Goal: Task Accomplishment & Management: Use online tool/utility

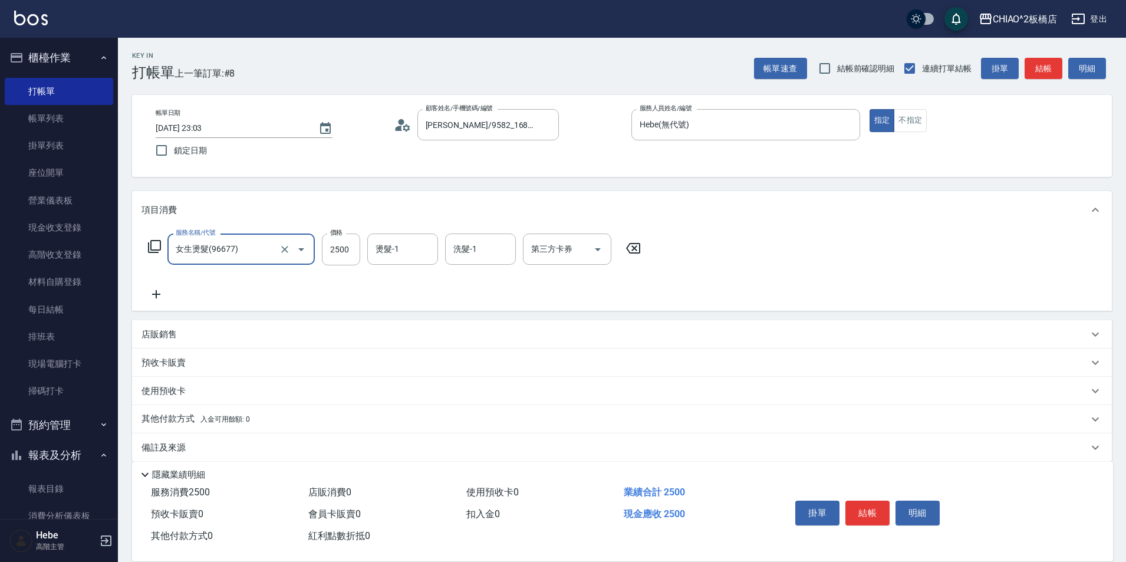
scroll to position [12, 0]
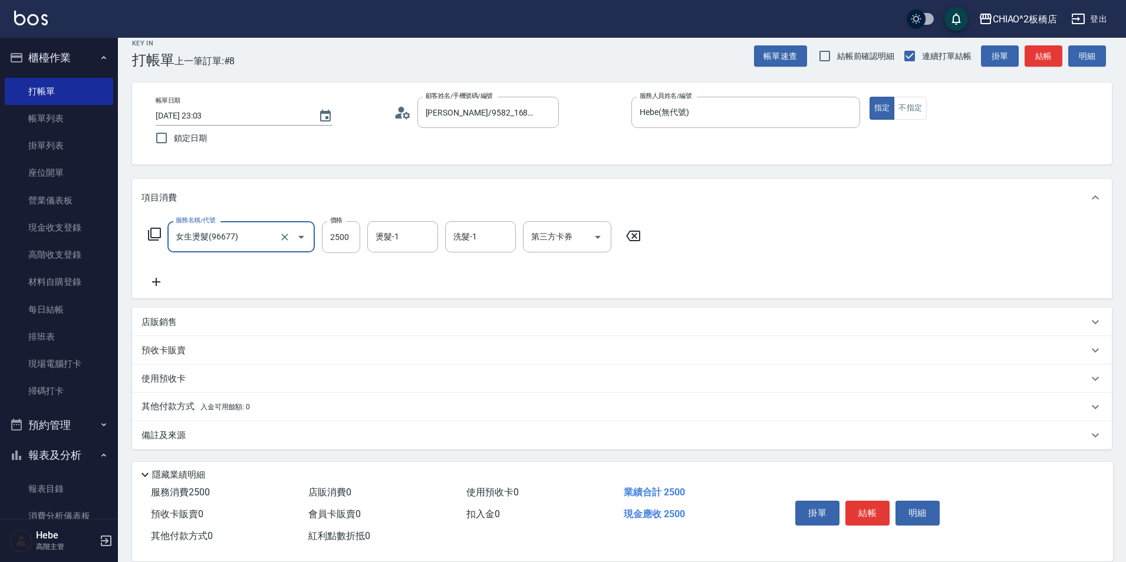
click at [157, 282] on icon at bounding box center [156, 282] width 8 height 8
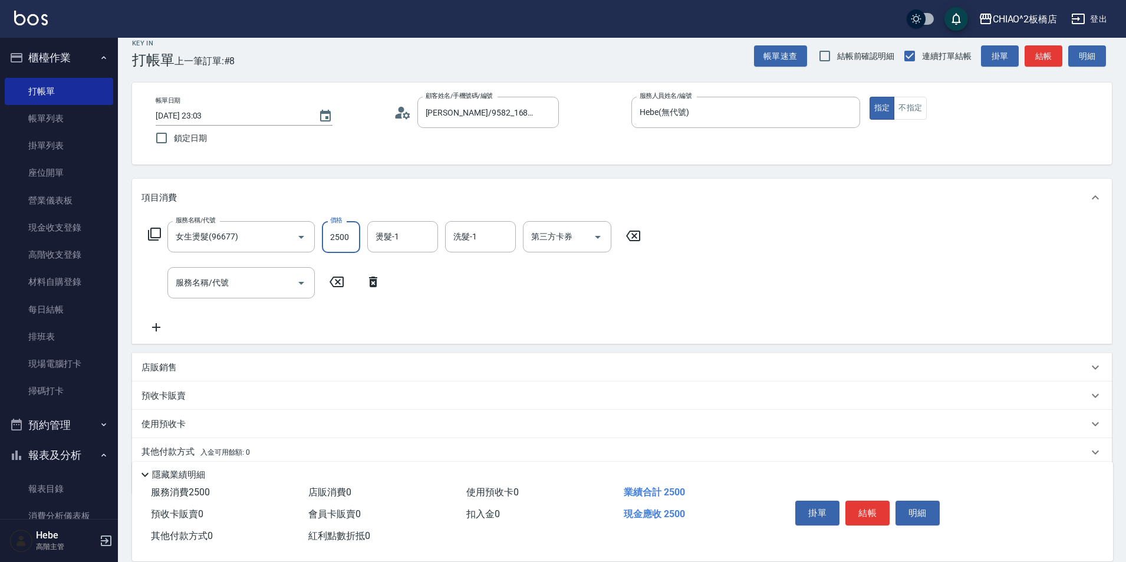
click at [350, 238] on input "2500" at bounding box center [341, 237] width 38 height 32
type input "3600"
click at [269, 287] on input "服務名稱/代號" at bounding box center [232, 282] width 119 height 21
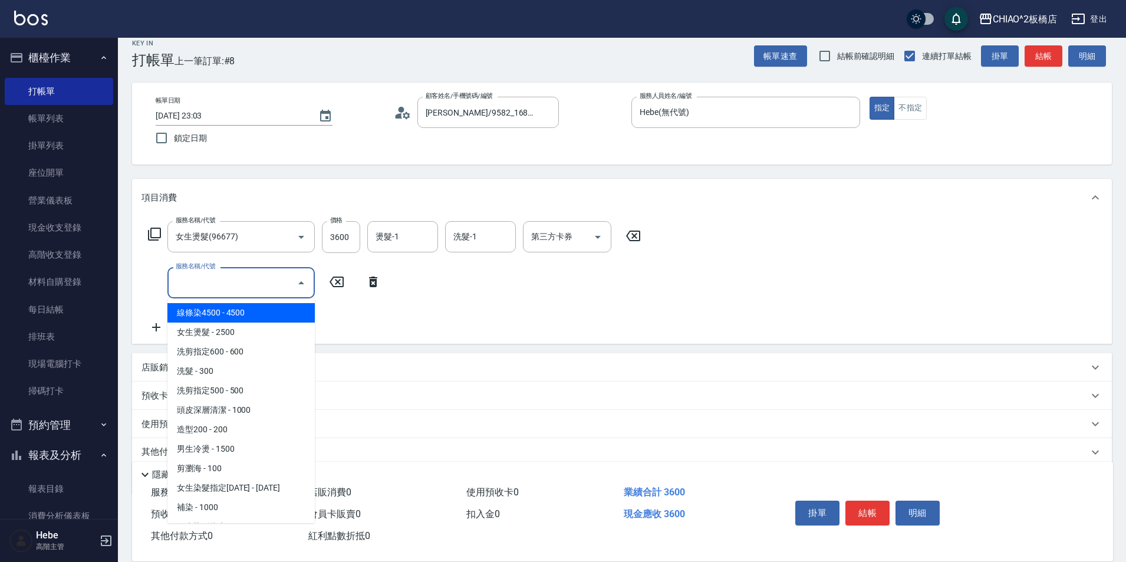
click at [251, 278] on input "服務名稱/代號" at bounding box center [232, 282] width 119 height 21
click at [255, 318] on span "線條染4500 - 4500" at bounding box center [240, 312] width 147 height 19
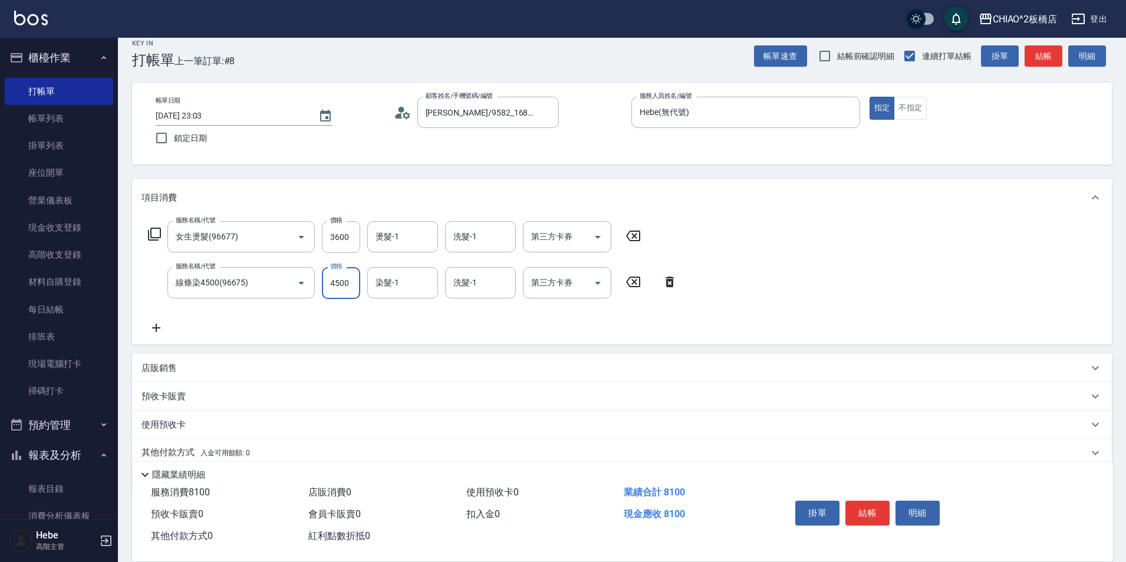
click at [348, 281] on input "4500" at bounding box center [341, 283] width 38 height 32
click at [253, 278] on input "線條染4500(96675)" at bounding box center [225, 282] width 104 height 21
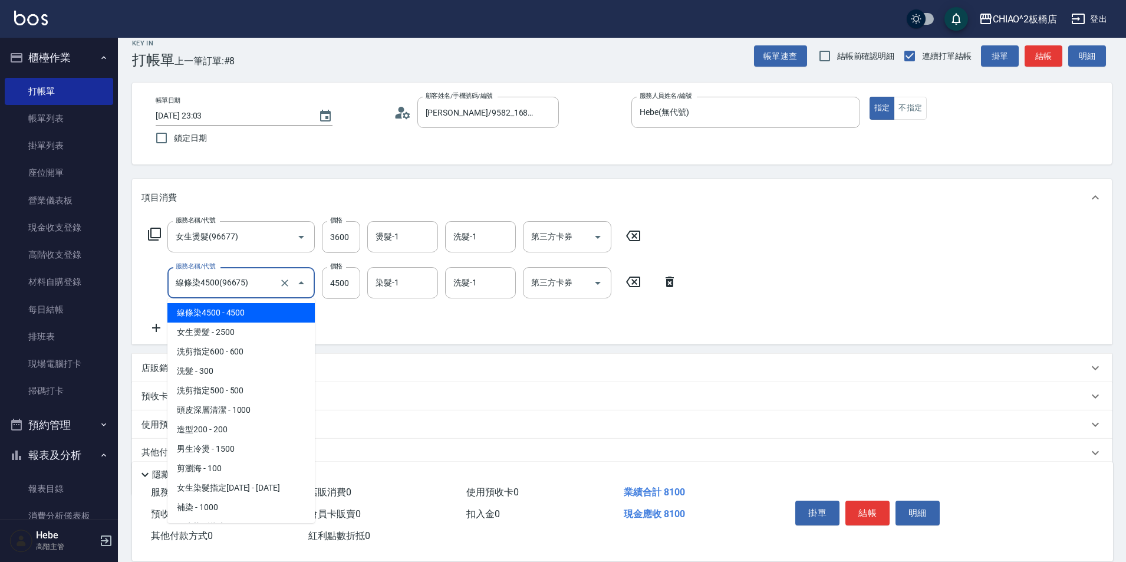
click at [250, 279] on input "線條染4500(96675)" at bounding box center [225, 282] width 104 height 21
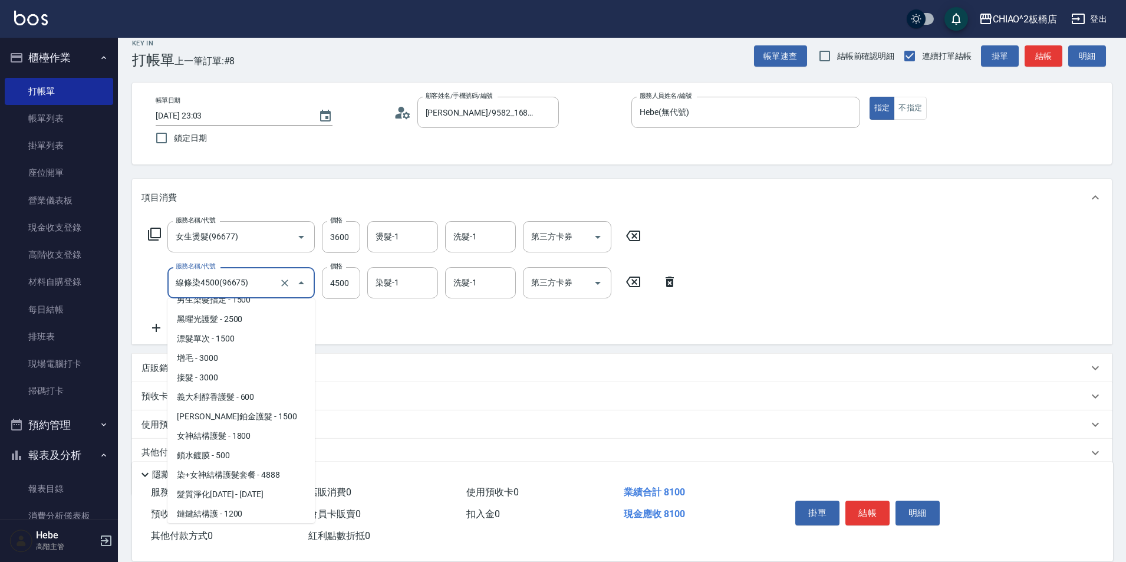
scroll to position [252, 0]
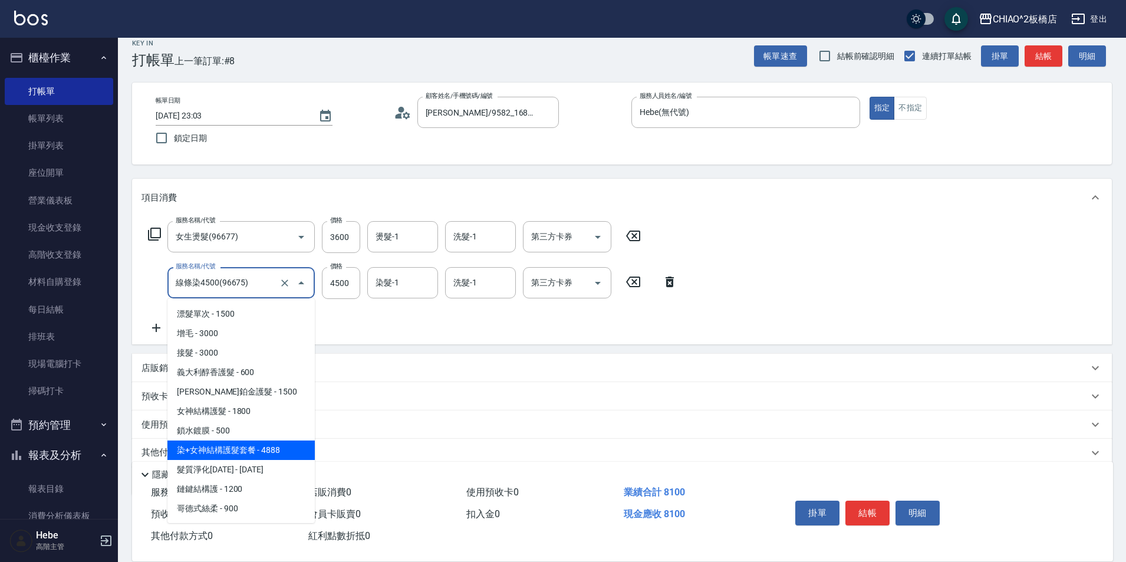
click at [274, 448] on span "染+女神結構護髮套餐 - 4888" at bounding box center [240, 449] width 147 height 19
type input "染+女神結構護髮套餐(126207)"
type input "4888"
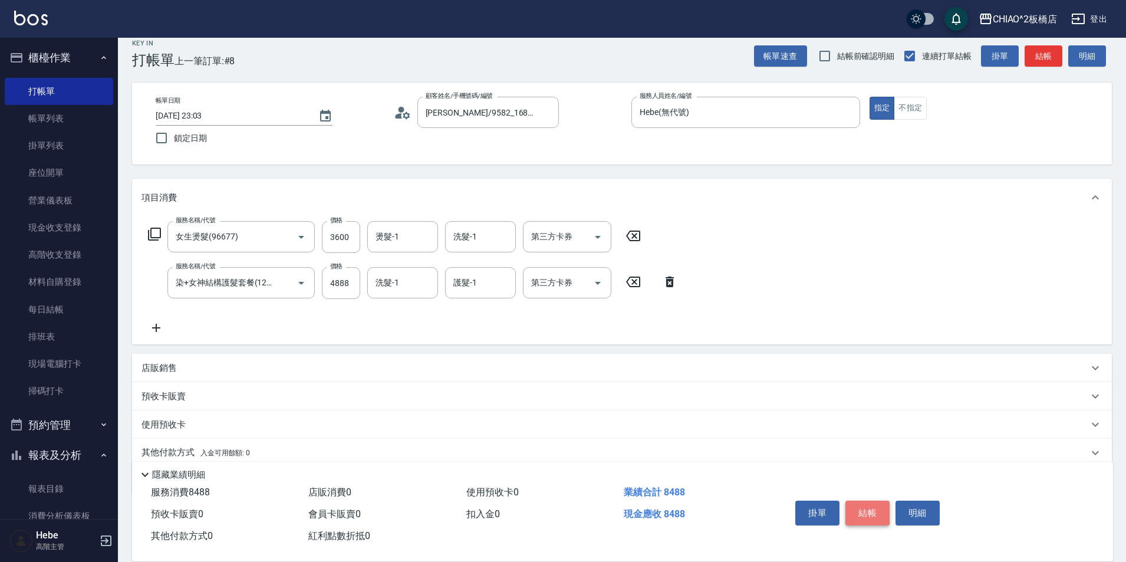
click at [877, 506] on button "結帳" at bounding box center [868, 513] width 44 height 25
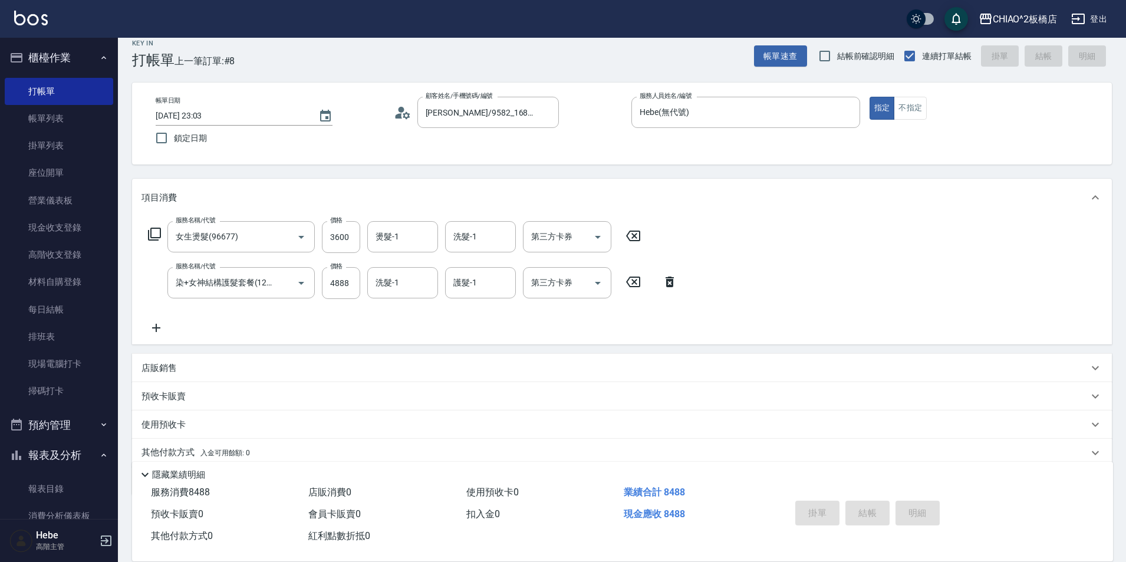
type input "[DATE] 23:52"
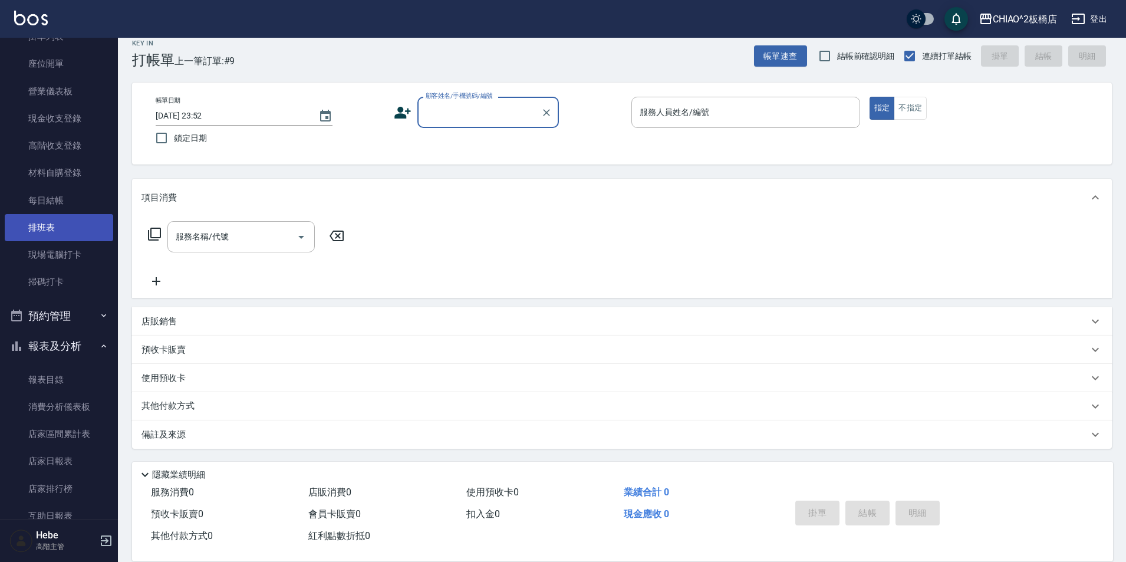
scroll to position [118, 0]
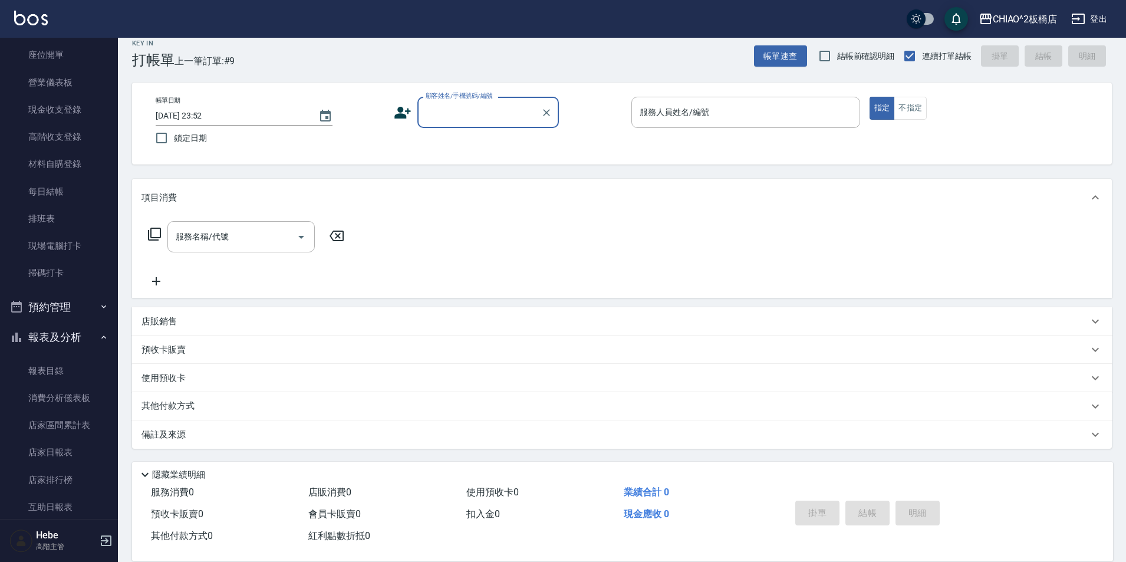
click at [56, 339] on button "報表及分析" at bounding box center [59, 337] width 108 height 31
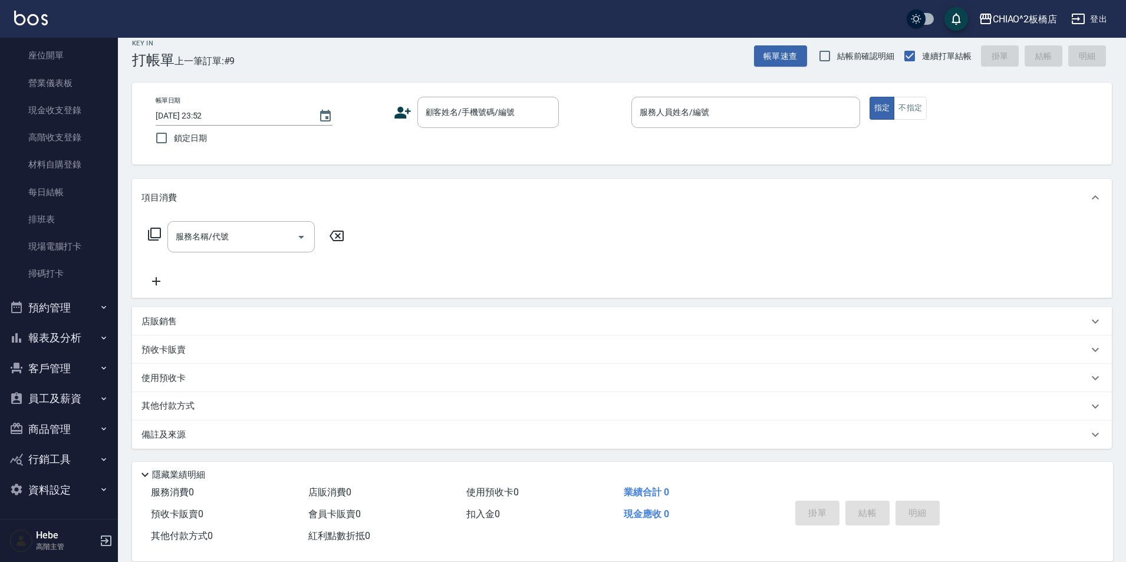
scroll to position [117, 0]
click at [63, 339] on button "報表及分析" at bounding box center [59, 338] width 108 height 31
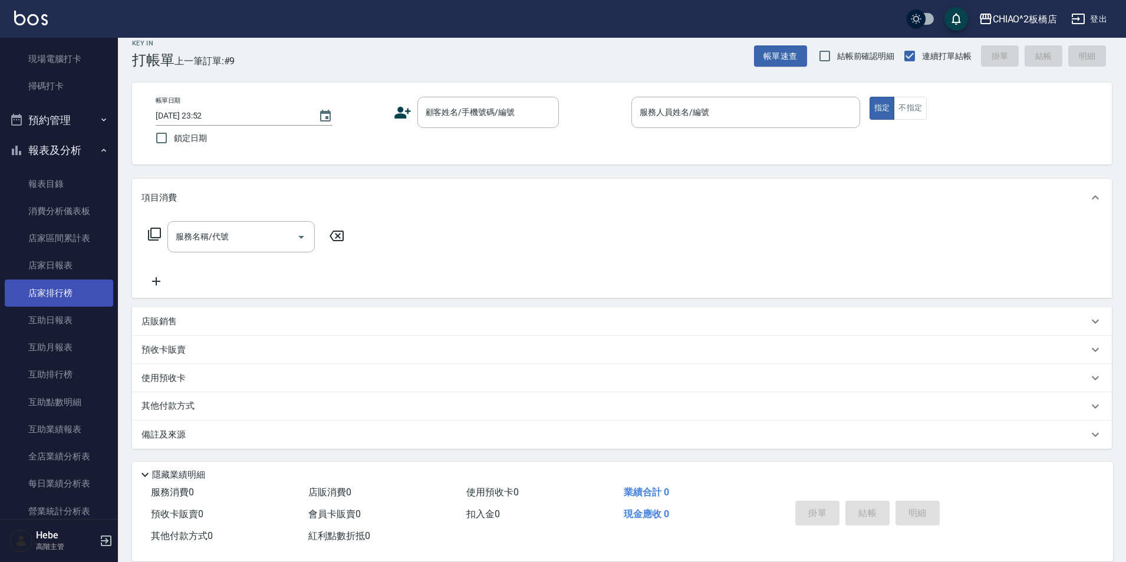
scroll to position [531, 0]
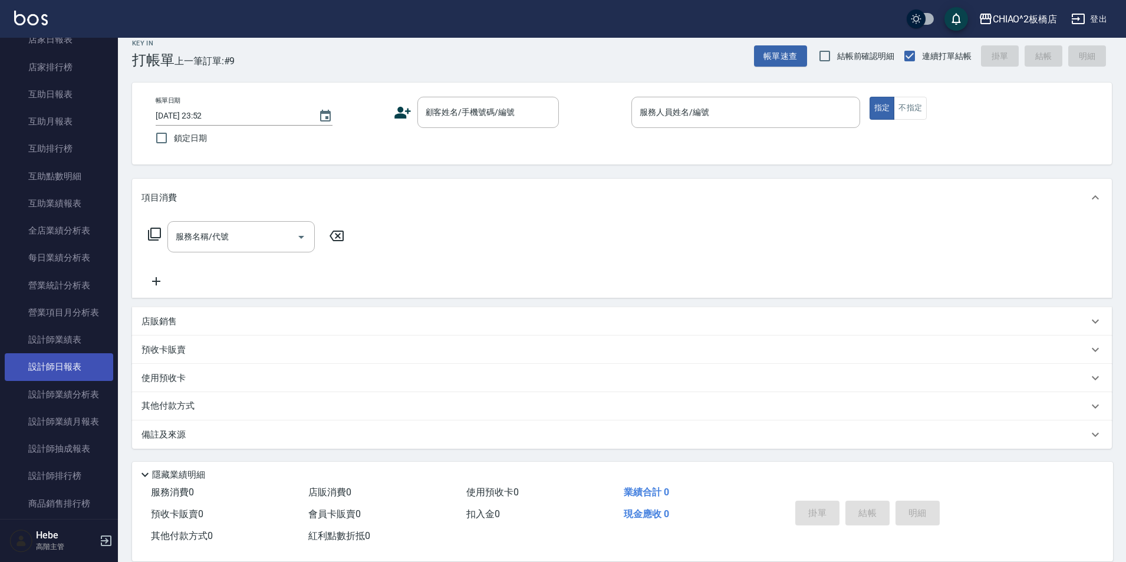
click at [67, 375] on link "設計師日報表" at bounding box center [59, 366] width 108 height 27
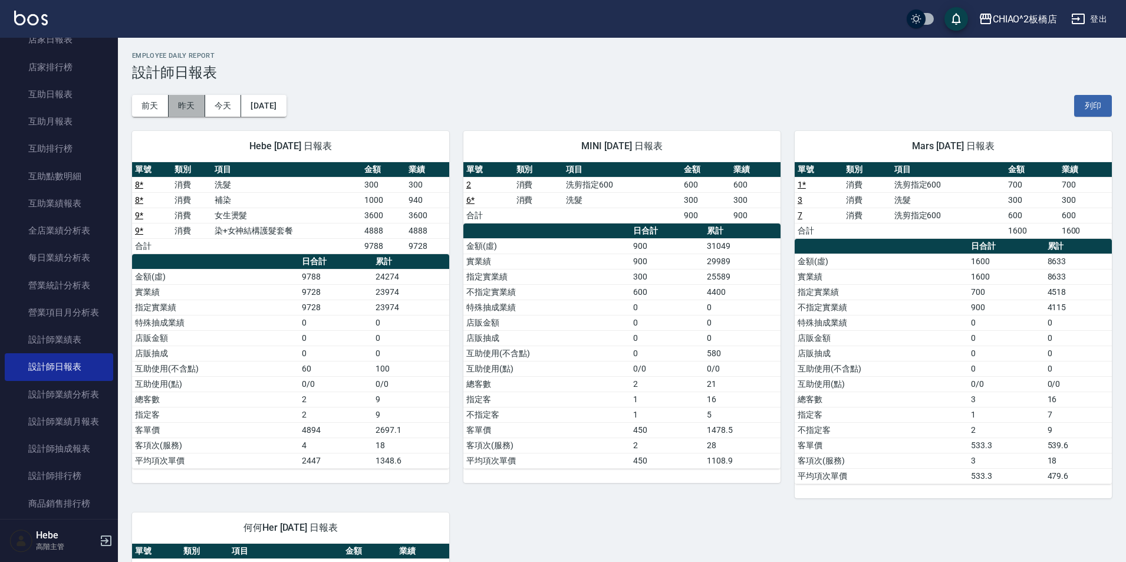
click at [184, 104] on button "昨天" at bounding box center [187, 106] width 37 height 22
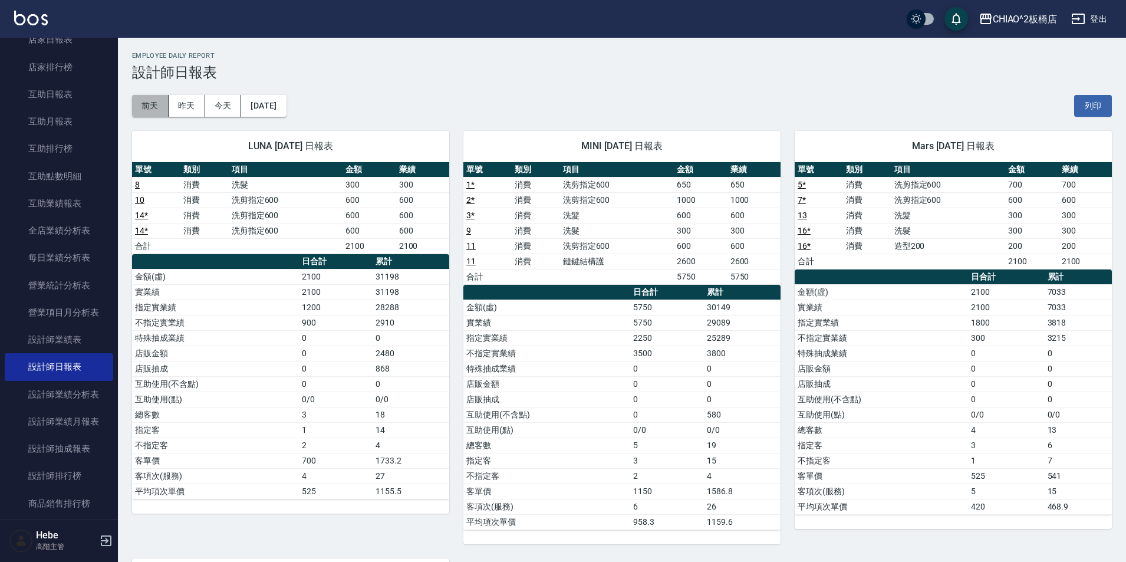
click at [147, 107] on button "前天" at bounding box center [150, 106] width 37 height 22
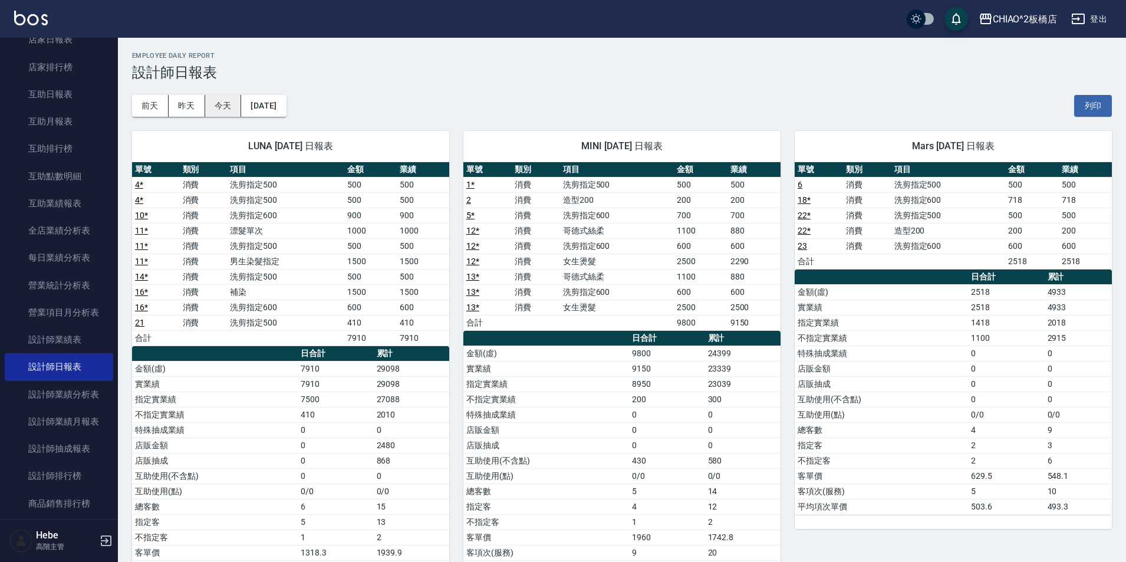
click at [235, 101] on button "今天" at bounding box center [223, 106] width 37 height 22
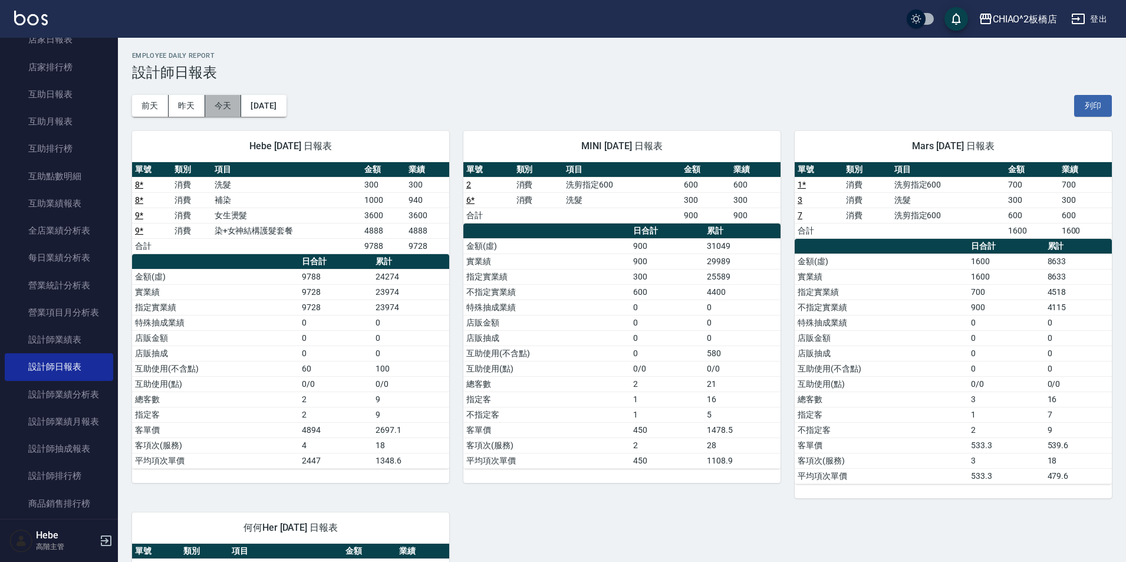
click at [215, 103] on button "今天" at bounding box center [223, 106] width 37 height 22
